Goal: Check status

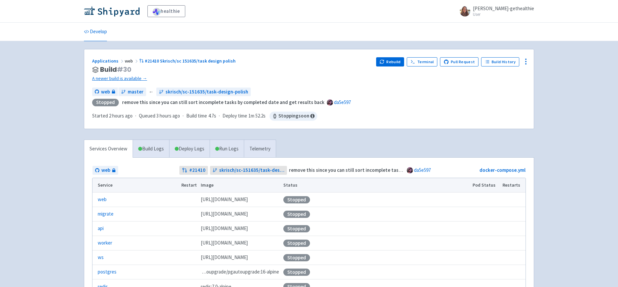
click at [307, 69] on h3 "Build # 30" at bounding box center [231, 70] width 279 height 8
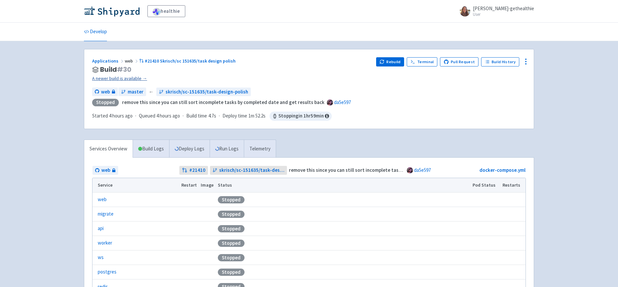
click at [130, 79] on link "A newer build is available →" at bounding box center [231, 79] width 279 height 8
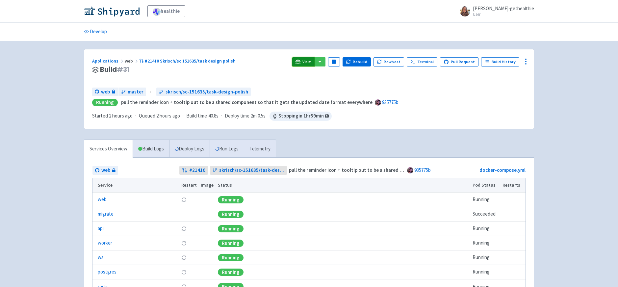
click at [311, 60] on span "Visit" at bounding box center [306, 61] width 9 height 5
